Goal: Information Seeking & Learning: Learn about a topic

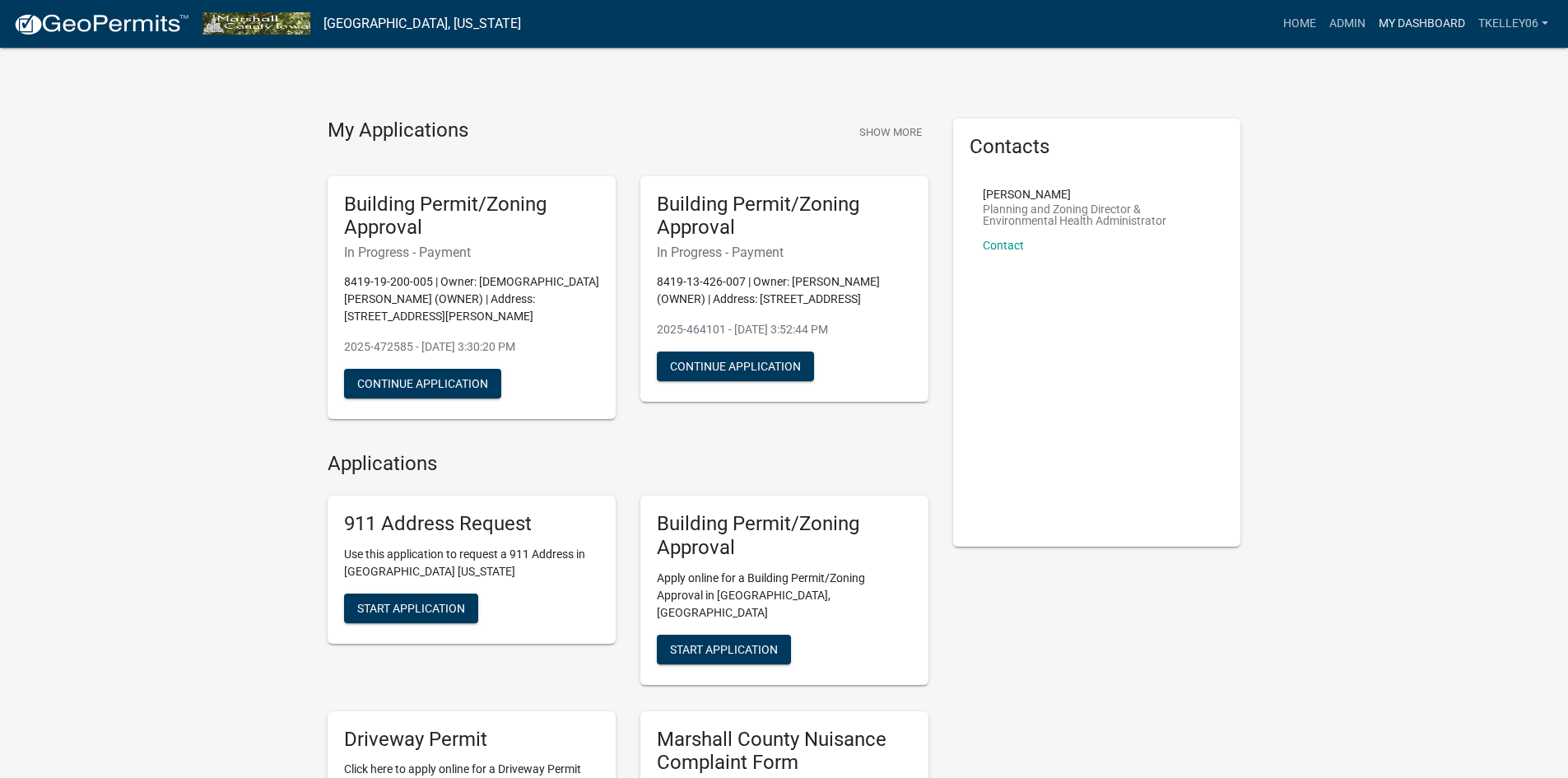
click at [1415, 12] on link "My Dashboard" at bounding box center [1422, 23] width 99 height 31
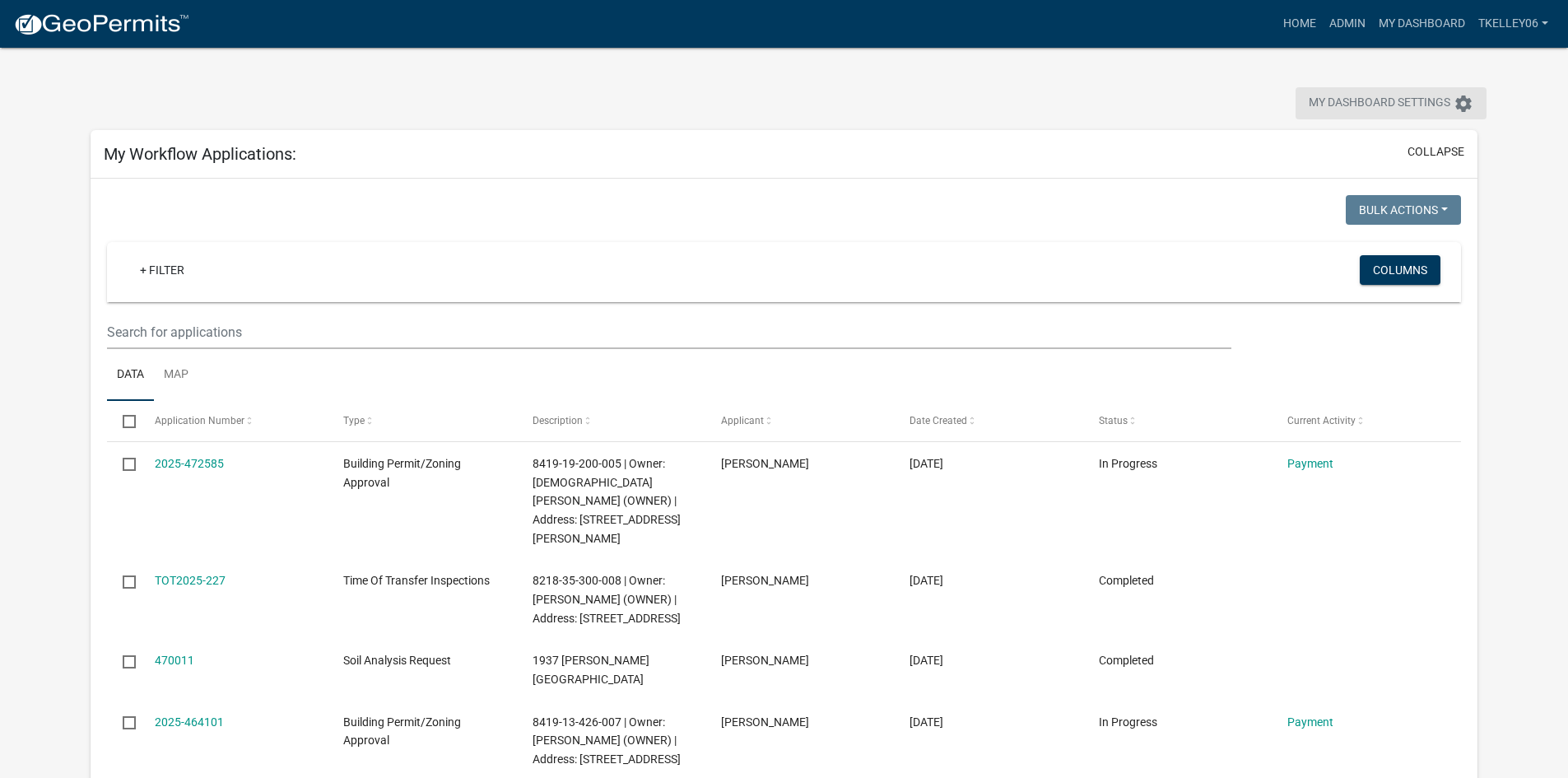
click at [1396, 104] on span "My Dashboard Settings" at bounding box center [1379, 103] width 141 height 20
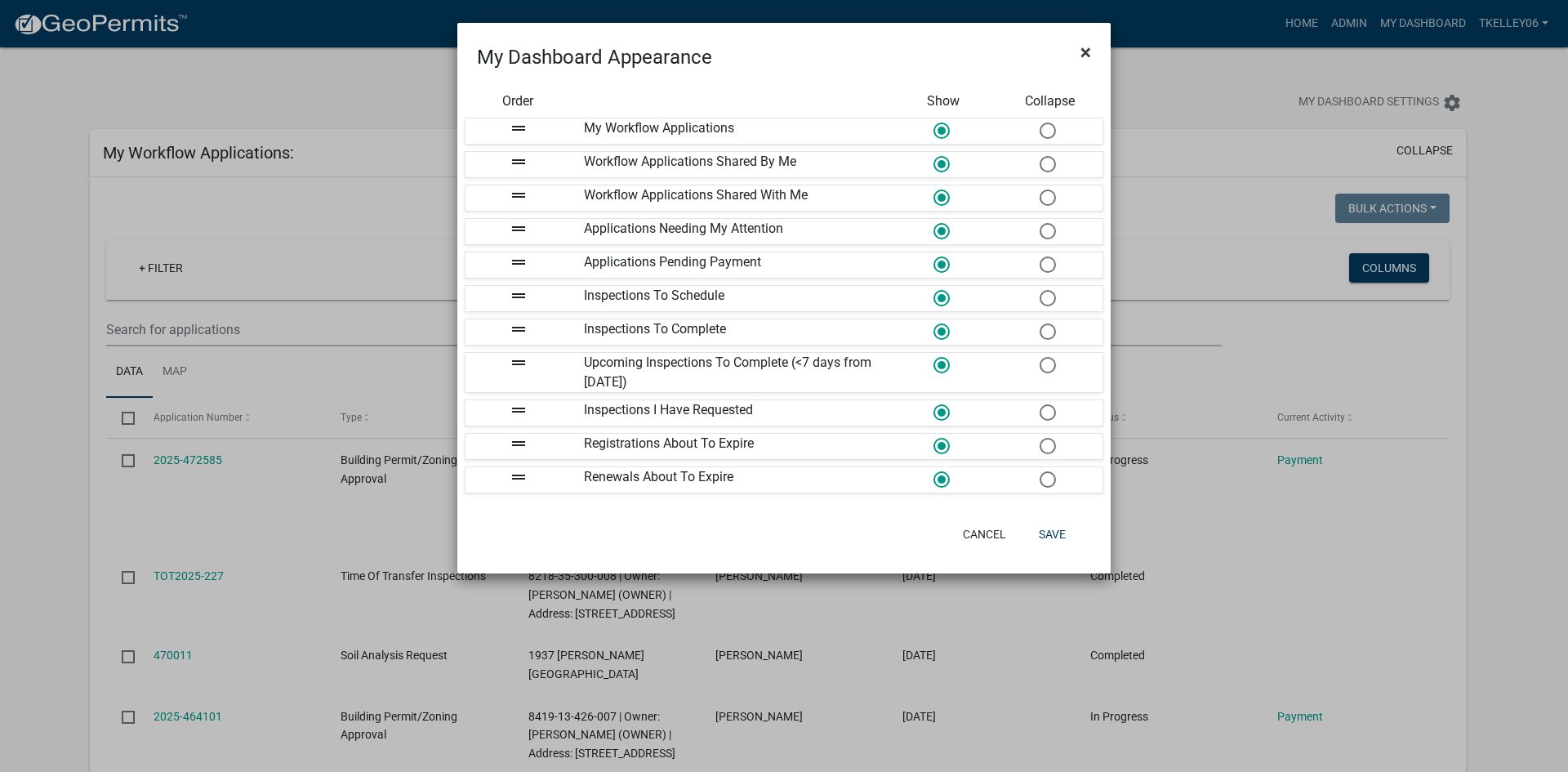
click at [1081, 49] on span "×" at bounding box center [1085, 52] width 10 height 23
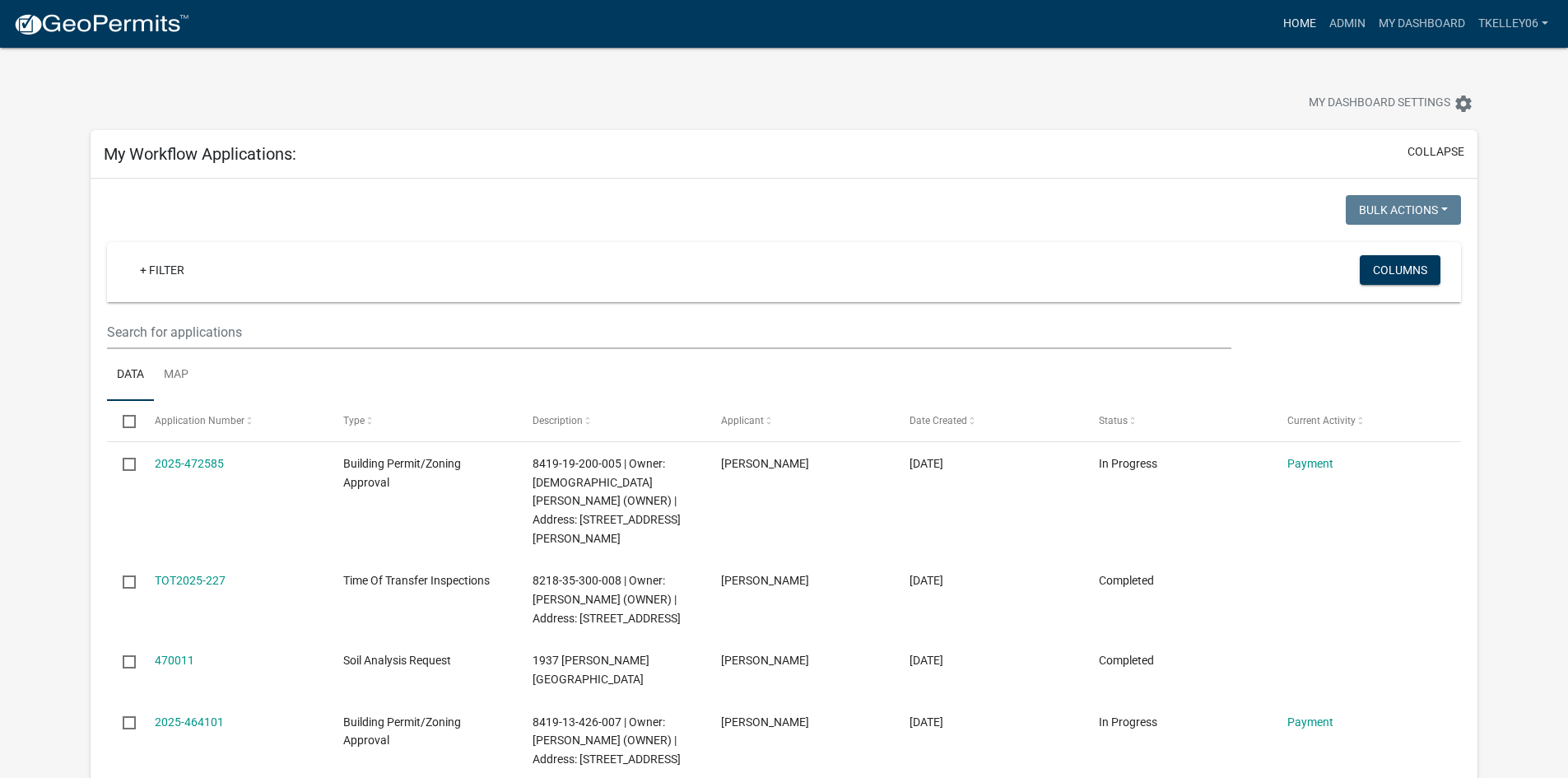
click at [1292, 13] on link "Home" at bounding box center [1299, 23] width 46 height 31
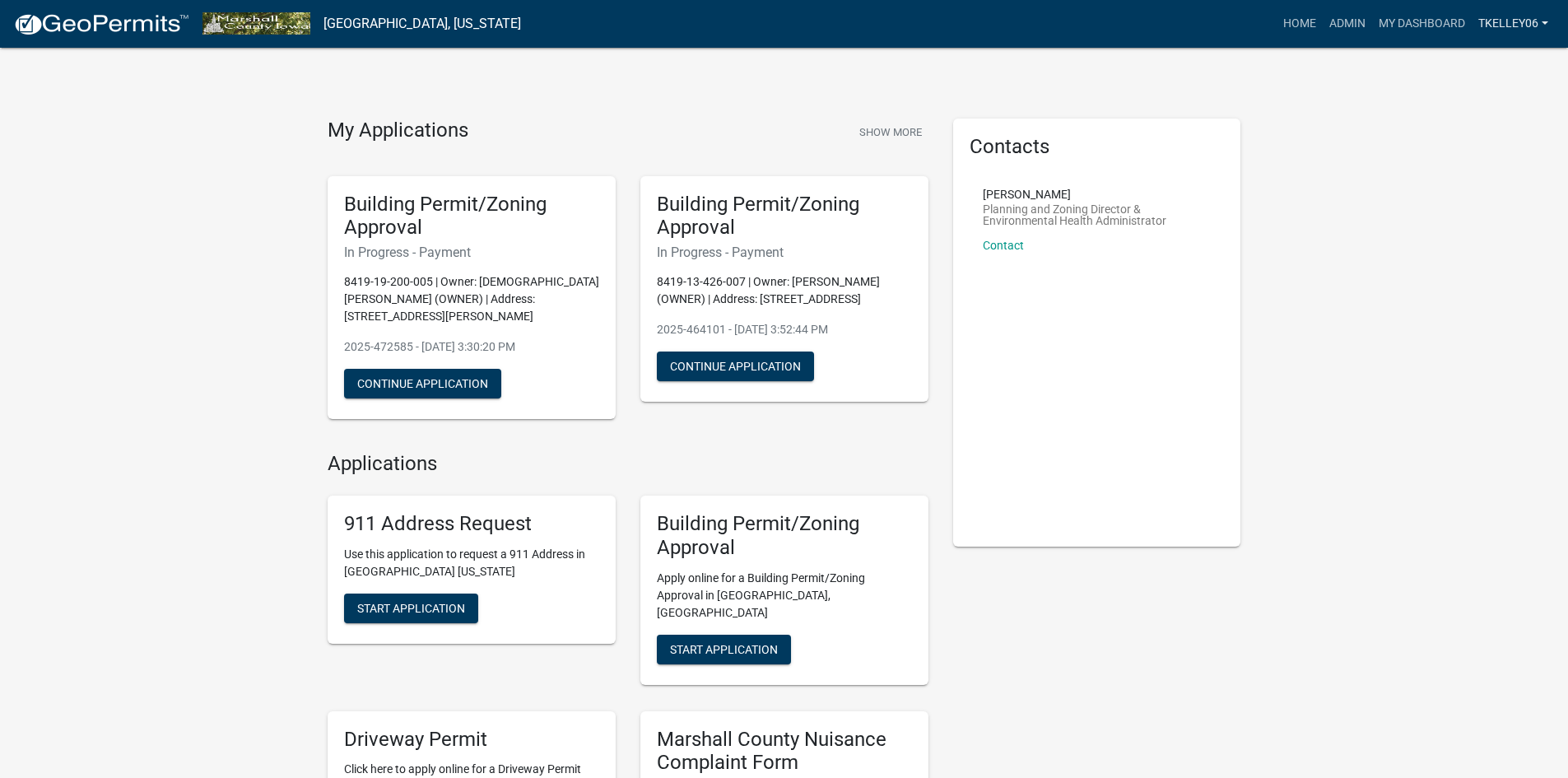
click at [1530, 28] on link "Tkelley06" at bounding box center [1513, 23] width 83 height 31
click at [1326, 16] on link "Admin" at bounding box center [1347, 23] width 50 height 31
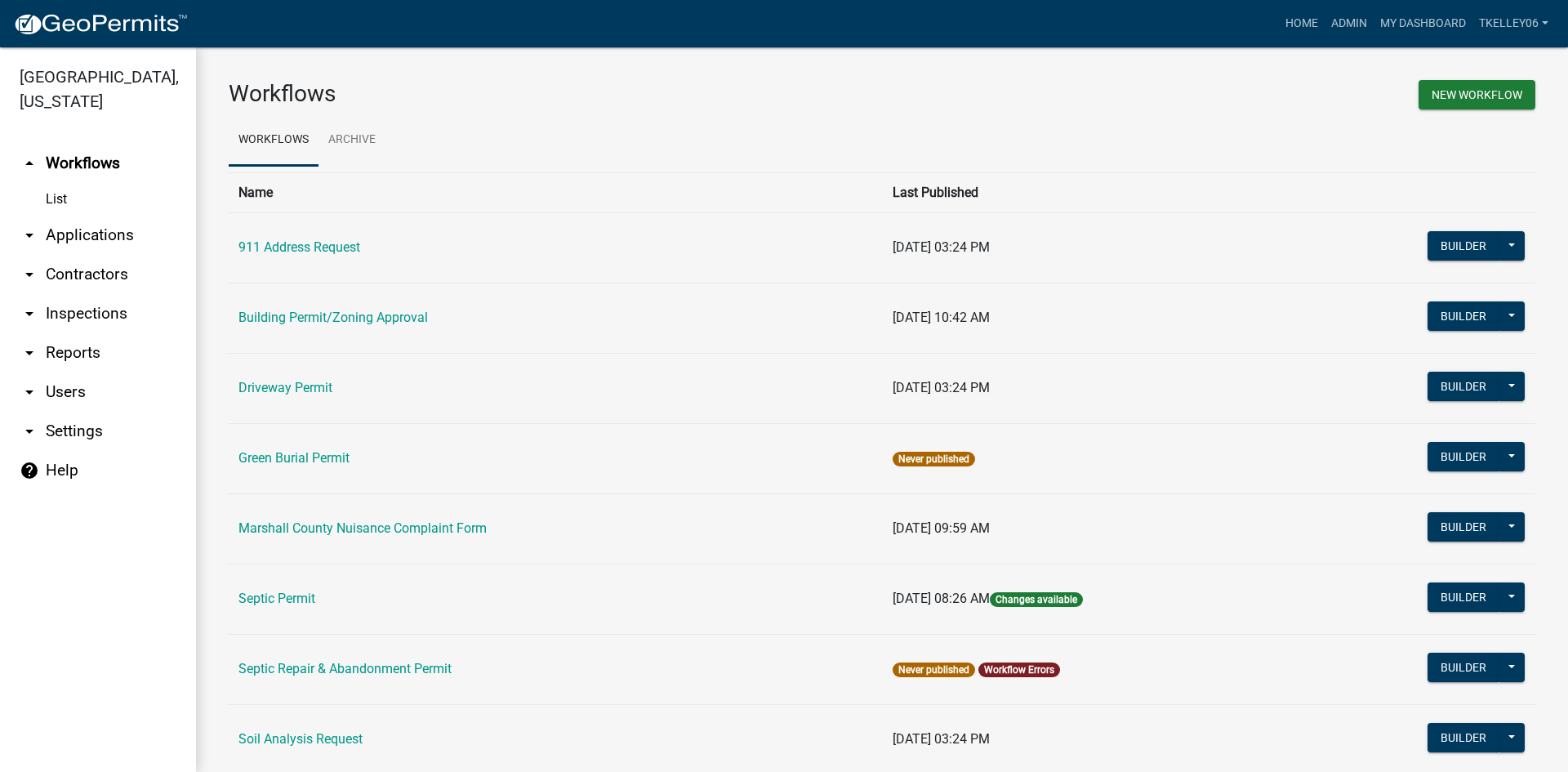
click at [65, 451] on link "help Help" at bounding box center [97, 470] width 196 height 39
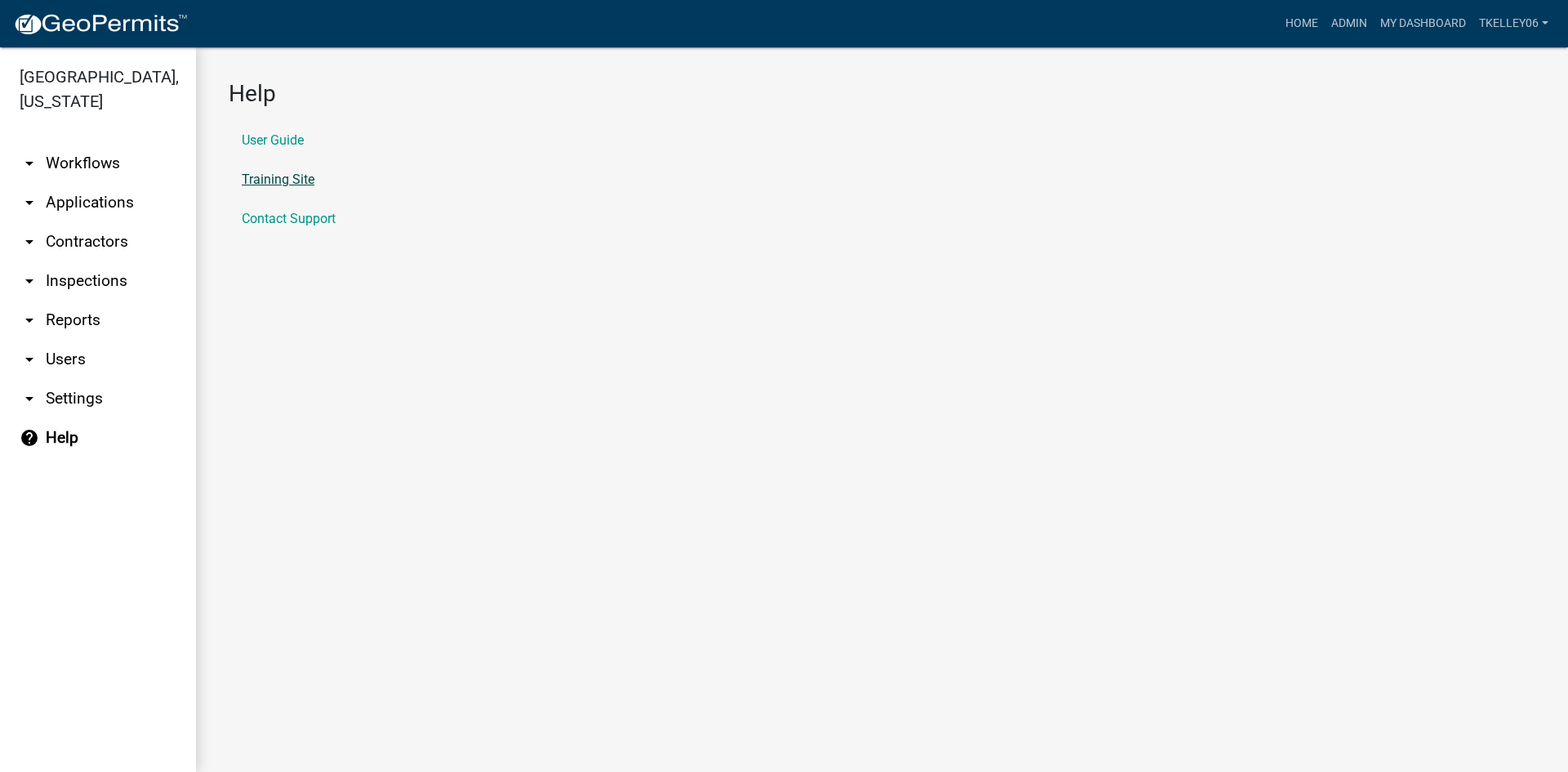
click at [271, 179] on link "Training Site" at bounding box center [277, 180] width 72 height 13
